Goal: Transaction & Acquisition: Subscribe to service/newsletter

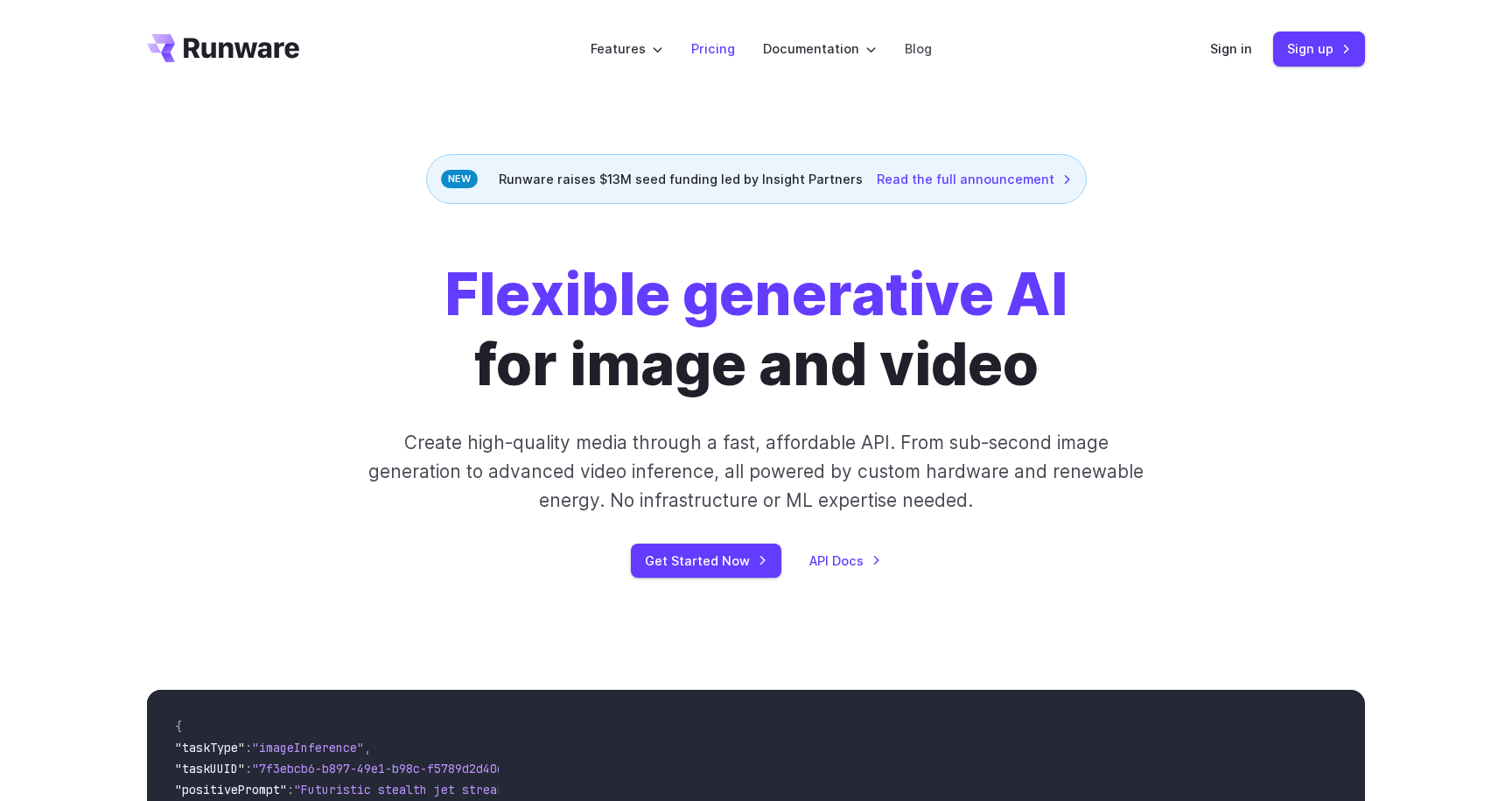
click at [710, 54] on link "Pricing" at bounding box center [714, 48] width 44 height 20
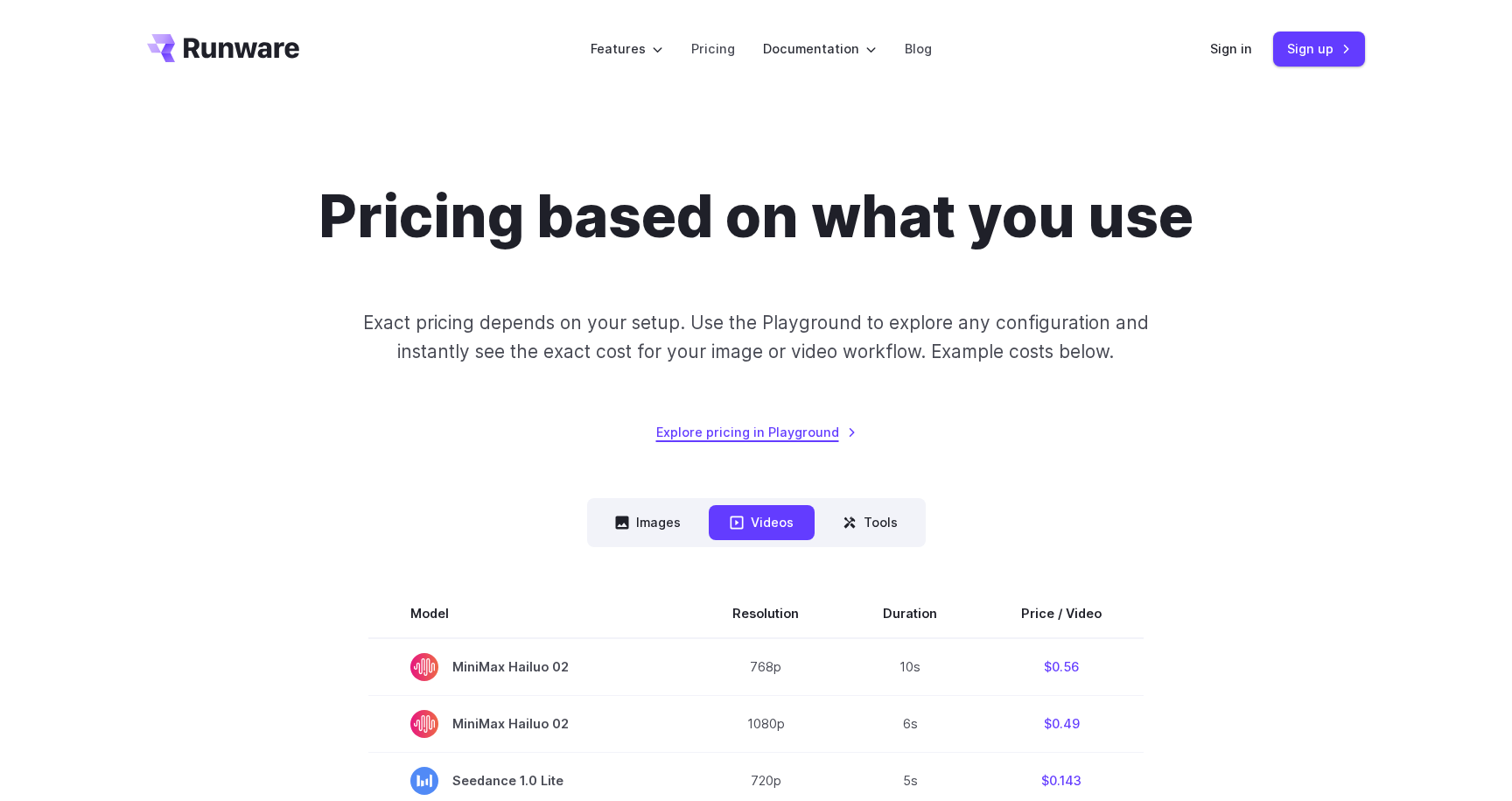
click at [816, 433] on link "Explore pricing in Playground" at bounding box center [756, 431] width 200 height 20
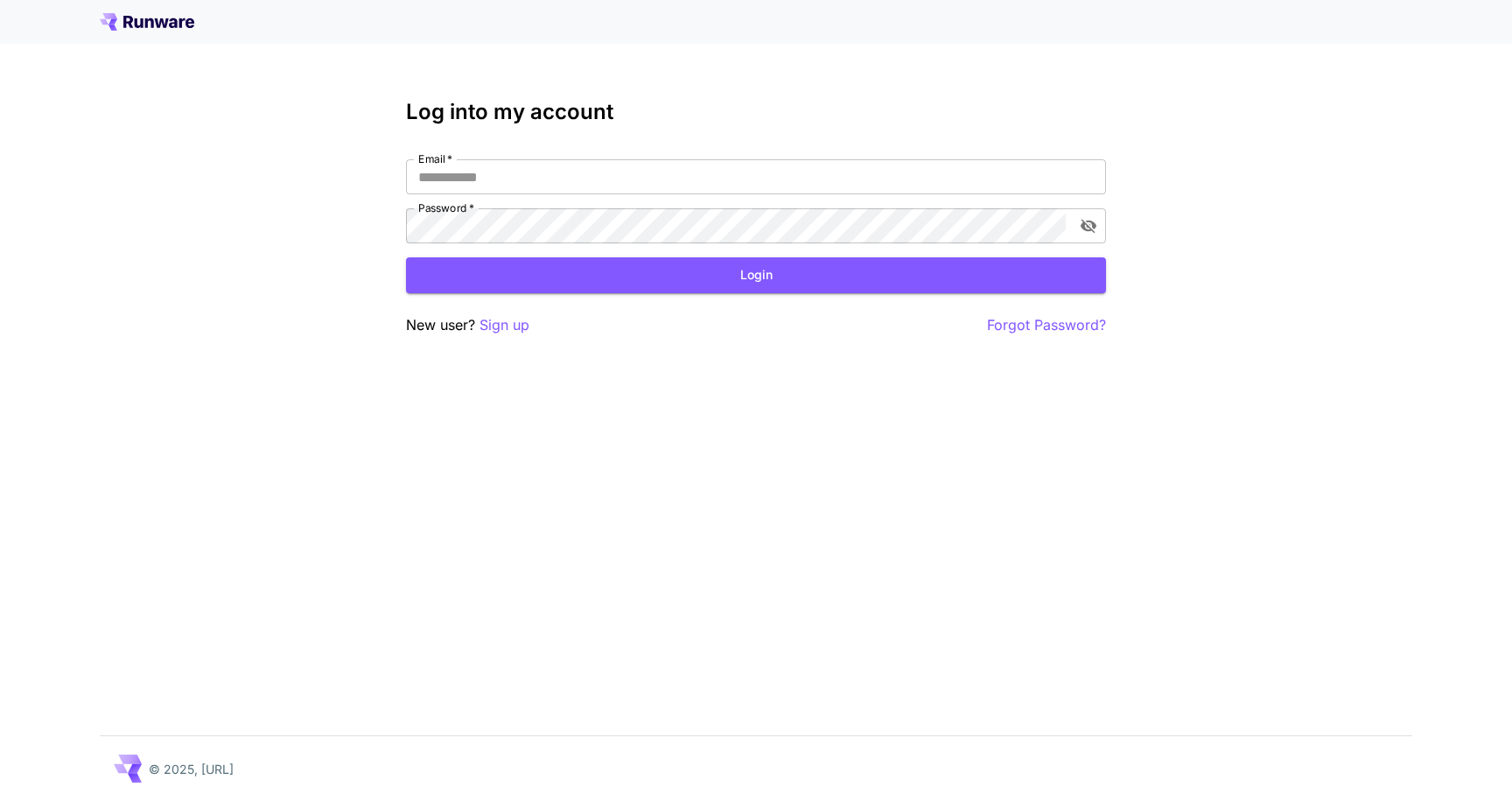
click at [172, 29] on icon at bounding box center [147, 22] width 95 height 17
